Goal: Task Accomplishment & Management: Complete application form

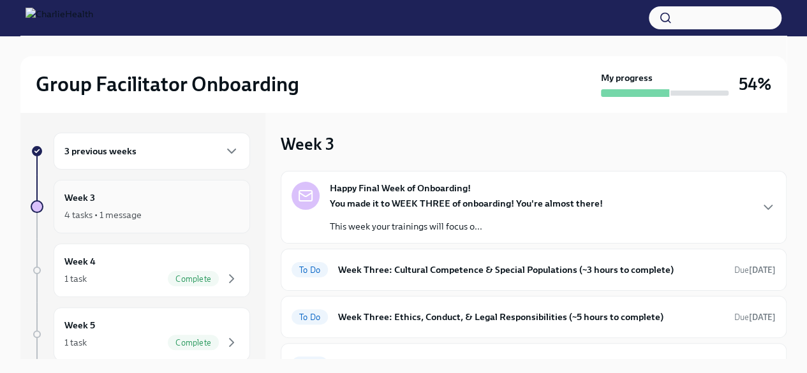
click at [159, 203] on div "Week 3 4 tasks • 1 message" at bounding box center [151, 207] width 175 height 32
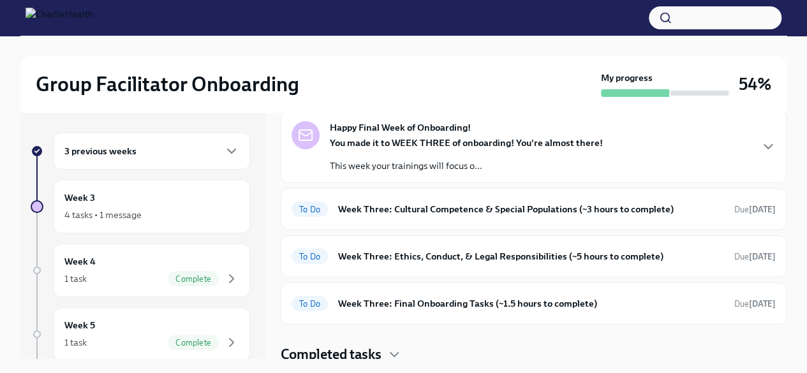
scroll to position [64, 0]
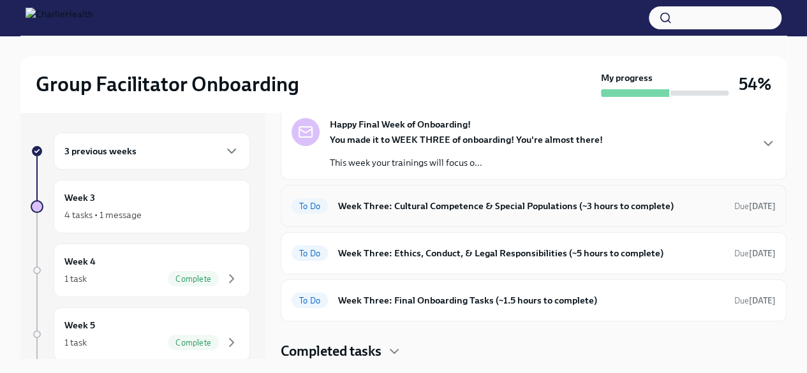
click at [502, 213] on div "To Do Week Three: Cultural Competence & Special Populations (~3 hours to comple…" at bounding box center [533, 206] width 484 height 20
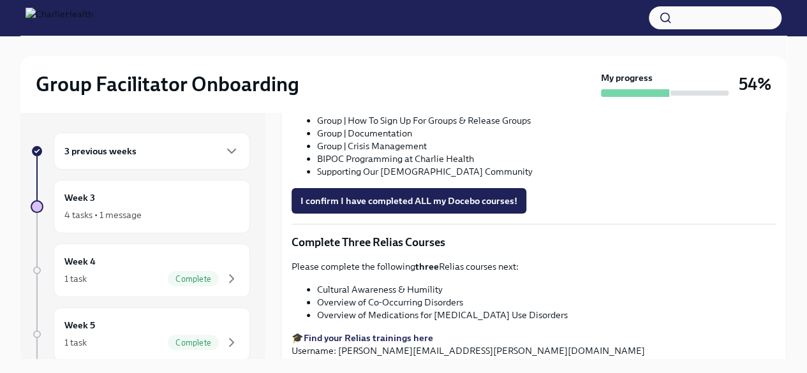
scroll to position [844, 0]
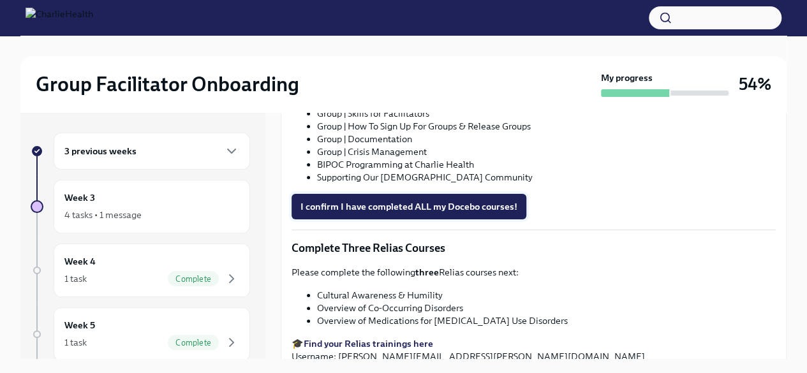
click at [471, 203] on span "I confirm I have completed ALL my Docebo courses!" at bounding box center [408, 206] width 217 height 13
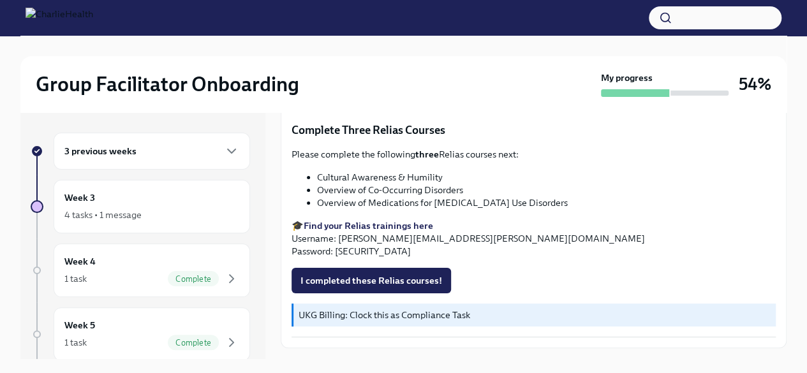
scroll to position [963, 0]
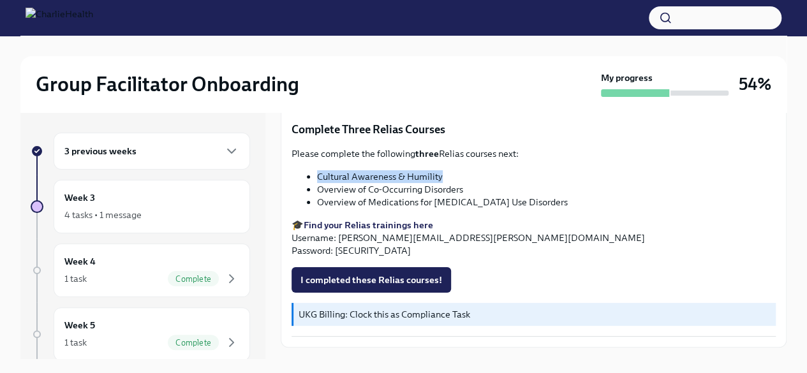
drag, startPoint x: 441, startPoint y: 172, endPoint x: 316, endPoint y: 173, distance: 125.0
click at [317, 173] on li "Cultural Awareness & Humility" at bounding box center [546, 176] width 458 height 13
copy li "Cultural Awareness & Humility"
click at [376, 219] on strong "Find your Relias trainings here" at bounding box center [367, 224] width 129 height 11
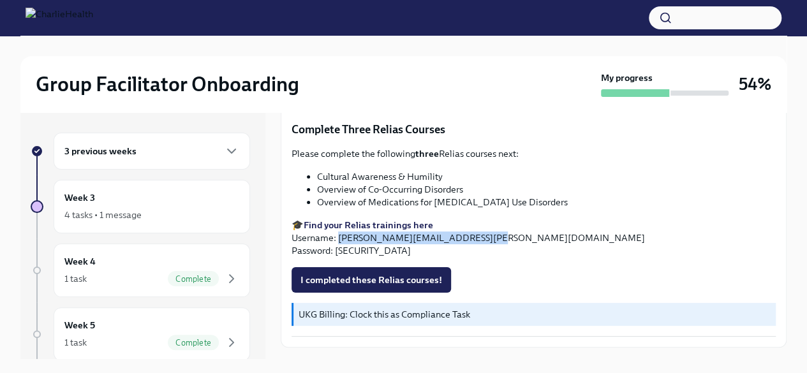
drag, startPoint x: 472, startPoint y: 236, endPoint x: 337, endPoint y: 234, distance: 135.8
click at [337, 234] on p "🎓 Find your Relias trainings here Username: [PERSON_NAME][EMAIL_ADDRESS][PERSON…" at bounding box center [533, 238] width 484 height 38
copy p "[EMAIL_ADDRESS][PERSON_NAME][DOMAIN_NAME]"
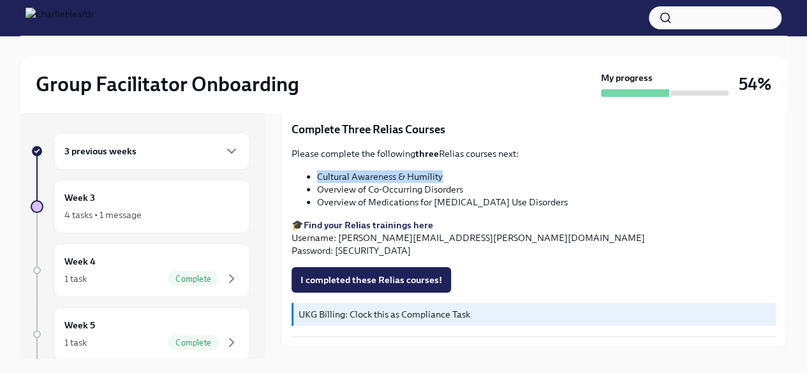
drag, startPoint x: 441, startPoint y: 169, endPoint x: 318, endPoint y: 172, distance: 123.1
click at [318, 172] on li "Cultural Awareness & Humility" at bounding box center [546, 176] width 458 height 13
copy li "Cultural Awareness & Humility"
